Goal: Browse casually

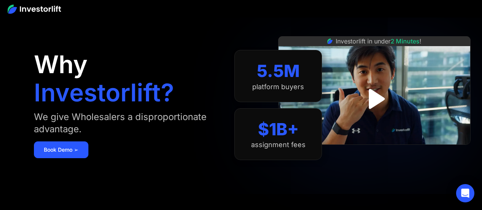
drag, startPoint x: 484, startPoint y: 9, endPoint x: 488, endPoint y: 0, distance: 10.1
click at [482, 0] on html "Why Investorlift? We give Wholesalers a disproportionate advantage. Book Demo ➢…" at bounding box center [241, 105] width 482 height 210
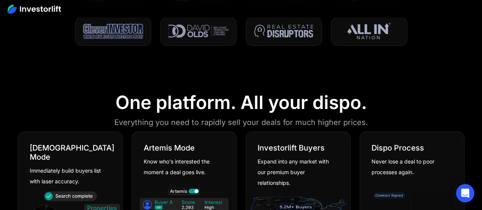
scroll to position [2790, 0]
